Goal: Information Seeking & Learning: Learn about a topic

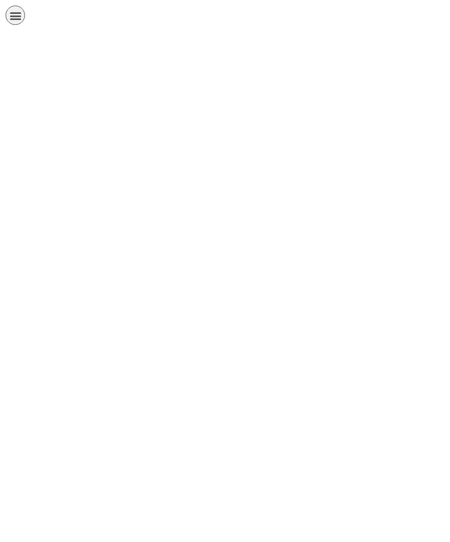
click at [382, 31] on link "الصف التاسع" at bounding box center [194, 31] width 376 height 0
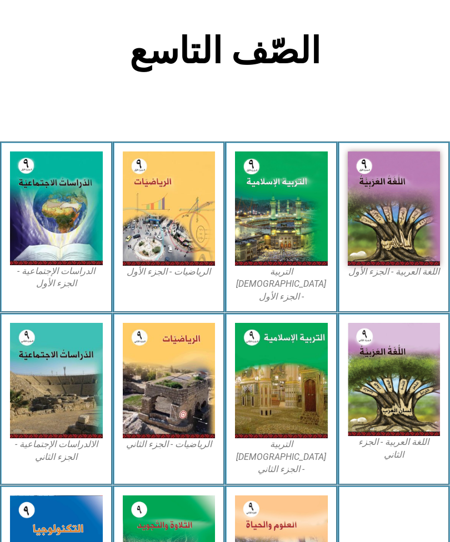
scroll to position [210, 0]
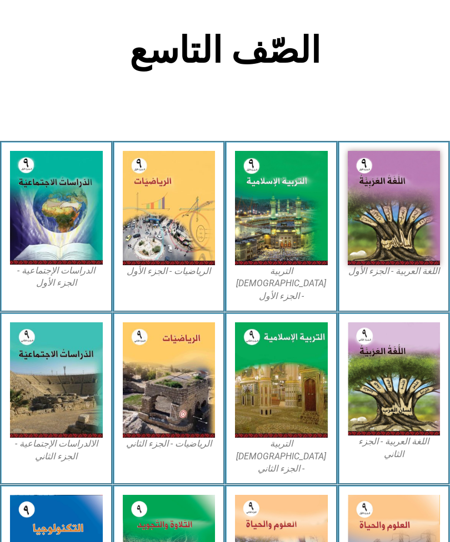
click at [297, 227] on img at bounding box center [281, 208] width 93 height 114
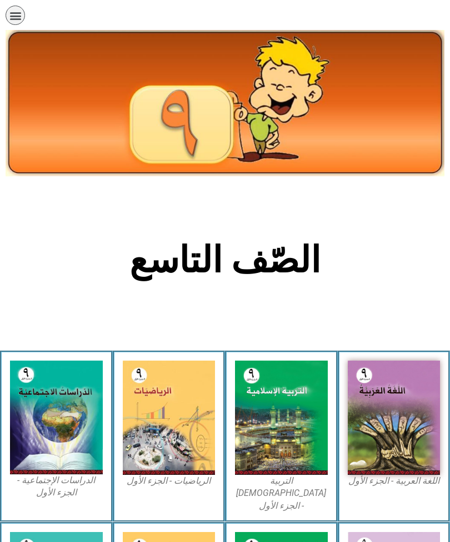
scroll to position [206, 0]
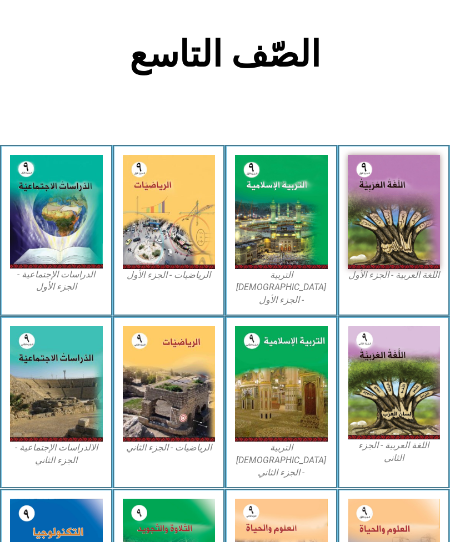
click at [298, 215] on img at bounding box center [281, 212] width 93 height 114
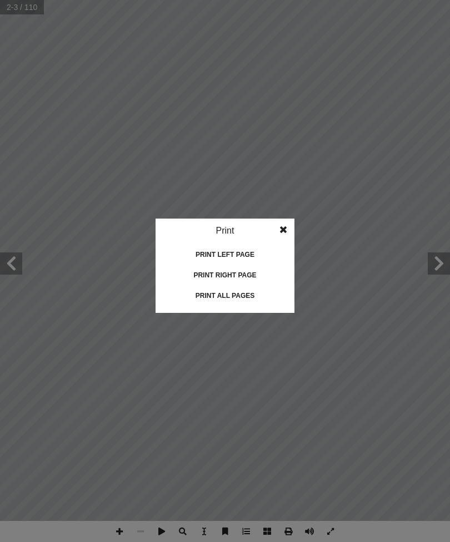
click at [179, 292] on div "Print all pages" at bounding box center [224, 296] width 111 height 18
